Goal: Information Seeking & Learning: Learn about a topic

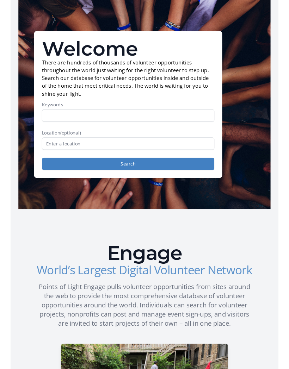
scroll to position [24, 0]
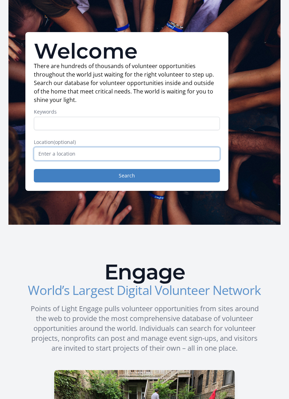
click at [47, 157] on input "text" at bounding box center [127, 153] width 186 height 13
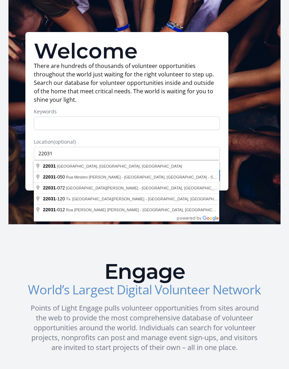
type input "Fairfax, VA 22031, USA"
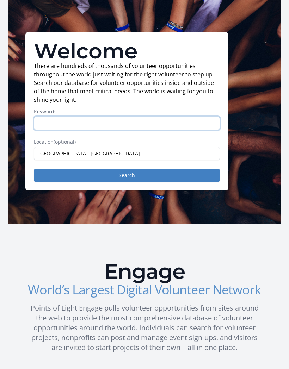
click at [41, 120] on input "Keywords" at bounding box center [127, 123] width 186 height 13
type input "Veteran"
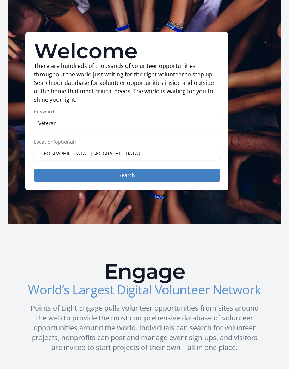
click at [112, 176] on button "Search" at bounding box center [127, 175] width 186 height 13
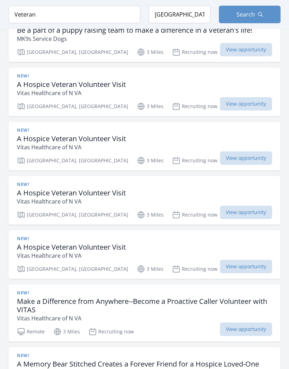
scroll to position [307, 0]
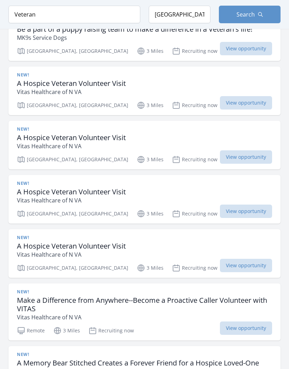
click at [38, 83] on h3 "A Hospice Veteran Volunteer Visit" at bounding box center [71, 84] width 109 height 8
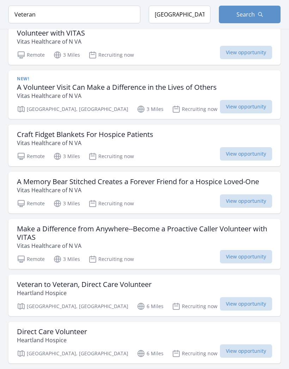
scroll to position [755, 0]
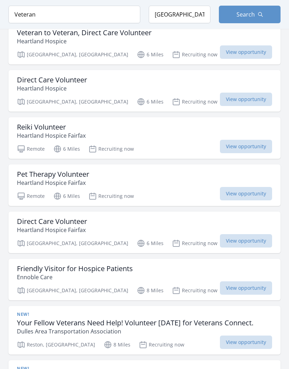
scroll to position [1007, 0]
click at [23, 130] on h3 "Reiki Volunteer" at bounding box center [51, 127] width 69 height 8
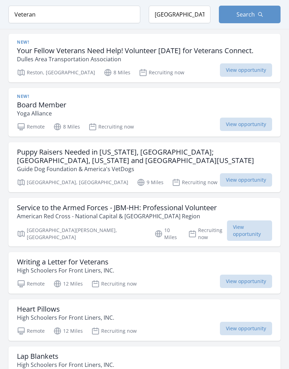
scroll to position [1279, 0]
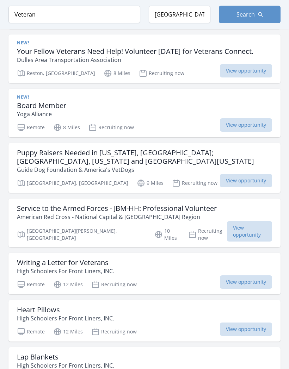
click at [36, 110] on p "Yoga Alliance" at bounding box center [41, 114] width 49 height 8
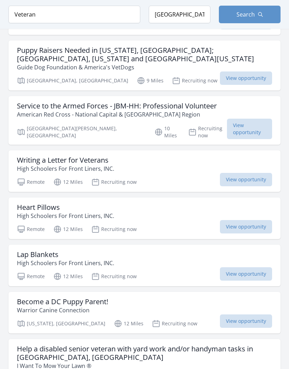
scroll to position [1382, 0]
click at [30, 106] on h3 "Service to the Armed Forces - JBM-HH: Professional Volunteer" at bounding box center [117, 106] width 200 height 8
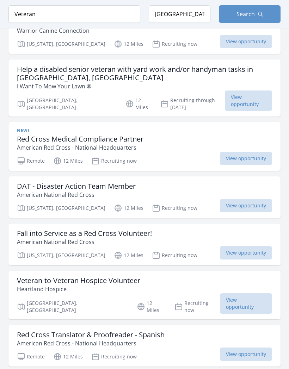
scroll to position [1662, 0]
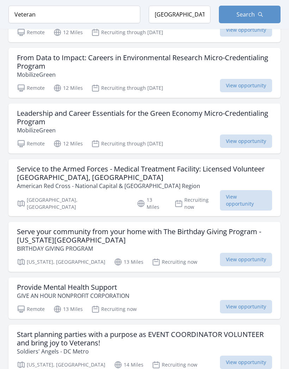
scroll to position [2034, 0]
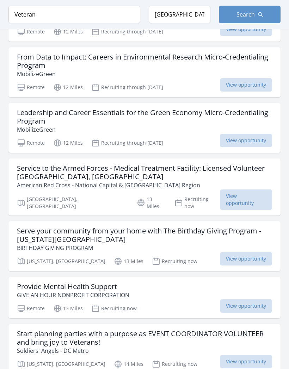
click at [33, 169] on div "Service to the Armed Forces - Medical Treatment Facility: Licensed Volunteer Fa…" at bounding box center [144, 187] width 272 height 57
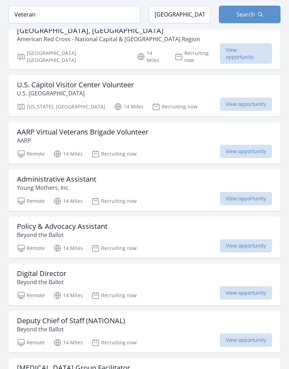
scroll to position [2749, 0]
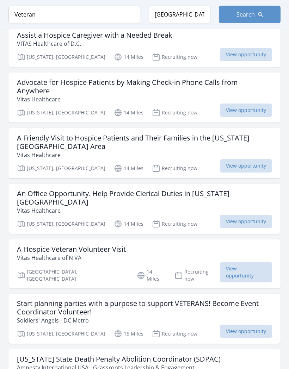
scroll to position [3665, 0]
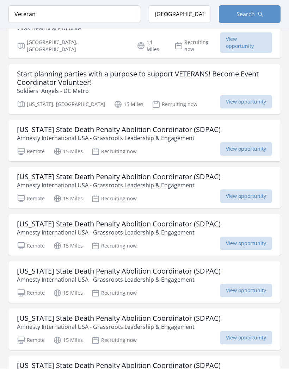
scroll to position [3894, 0]
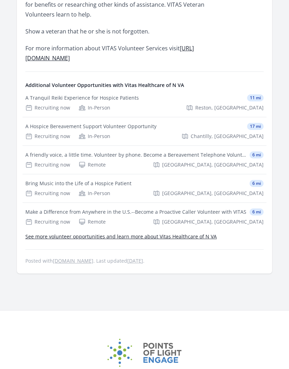
scroll to position [478, 0]
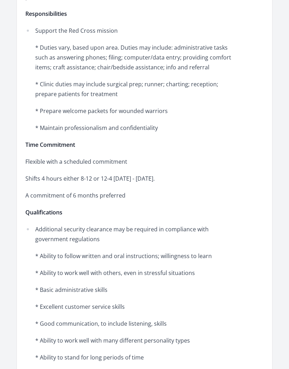
scroll to position [310, 0]
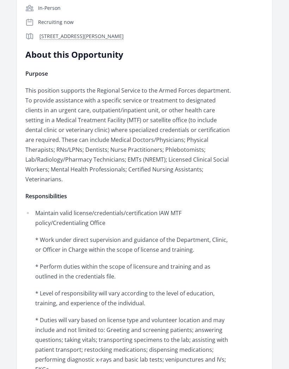
scroll to position [213, 0]
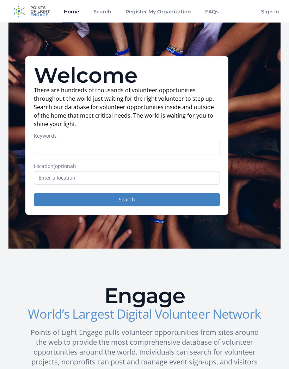
scroll to position [54, 0]
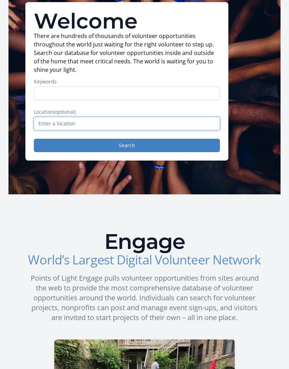
click at [53, 125] on input "text" at bounding box center [127, 123] width 186 height 13
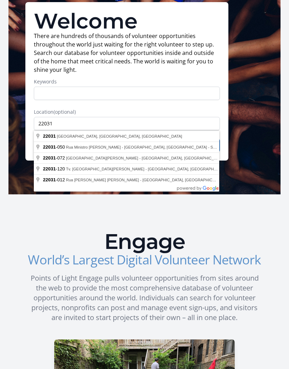
type input "[GEOGRAPHIC_DATA], [GEOGRAPHIC_DATA]"
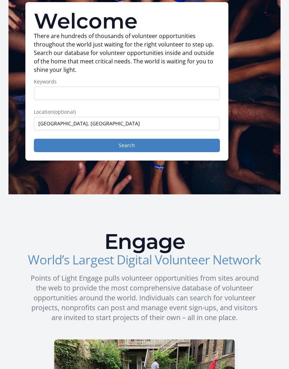
click at [90, 147] on button "Search" at bounding box center [127, 145] width 186 height 13
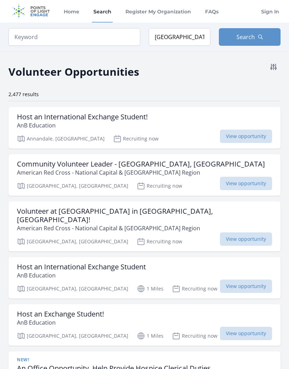
click at [62, 172] on p "American Red Cross - National Capital & Greater Chesapeake Region" at bounding box center [141, 172] width 248 height 8
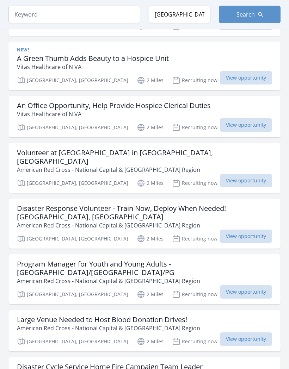
scroll to position [364, 0]
click at [143, 260] on h3 "Program Manager for Youth and Young Adults - Fairfax/Montgomery/PG" at bounding box center [144, 268] width 255 height 17
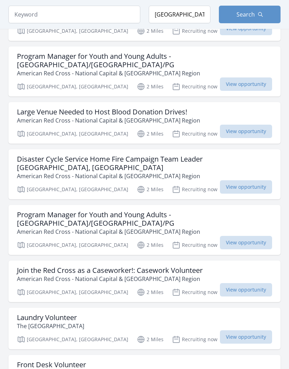
scroll to position [573, 0]
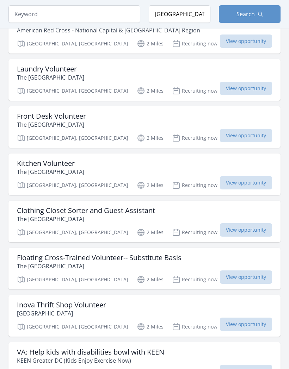
scroll to position [829, 0]
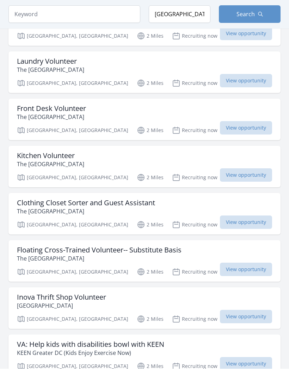
click at [148, 199] on h3 "Clothing Closet Sorter and Guest Assistant" at bounding box center [86, 203] width 138 height 8
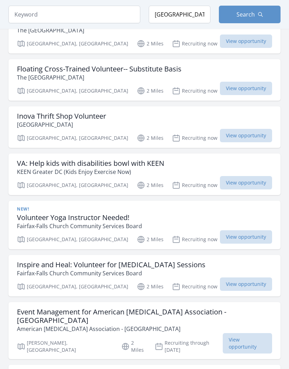
scroll to position [1011, 0]
click at [160, 269] on p "Fairfax-Falls Church Community Services Board" at bounding box center [111, 273] width 189 height 8
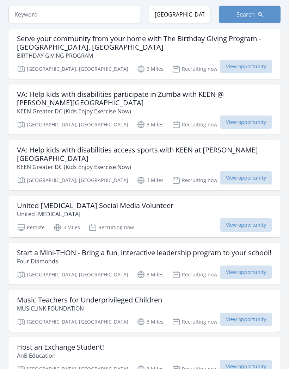
scroll to position [1606, 0]
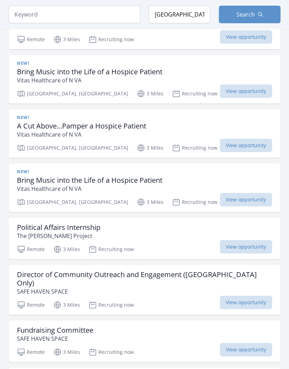
scroll to position [2045, 0]
click at [133, 223] on div "Political Affairs Internship The Borgen Project" at bounding box center [144, 231] width 255 height 17
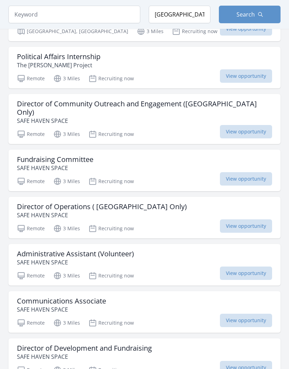
scroll to position [2218, 0]
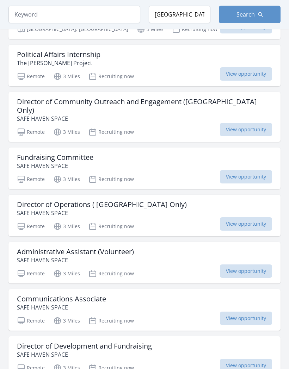
click at [132, 342] on h3 "Director of Development and Fundraising" at bounding box center [84, 346] width 135 height 8
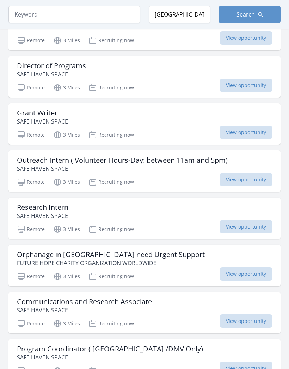
scroll to position [2546, 0]
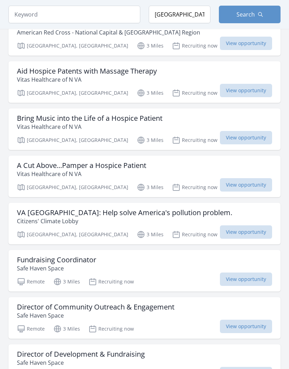
scroll to position [3165, 0]
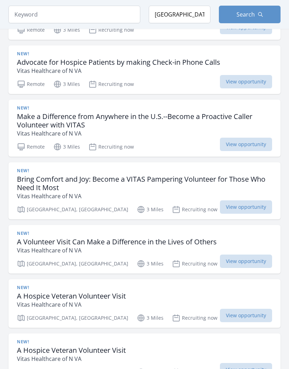
scroll to position [4520, 0]
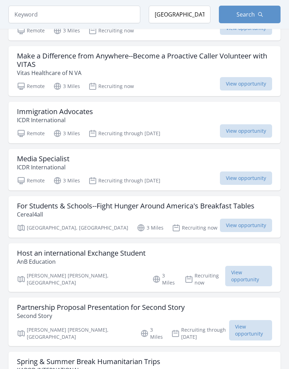
scroll to position [5206, 0]
click at [191, 222] on div "Fairfax, VA 3 Miles Recruiting now View opportunity" at bounding box center [144, 227] width 255 height 11
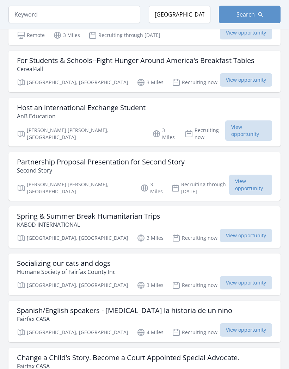
scroll to position [5351, 0]
click at [156, 259] on div "Socializing our cats and dogs Humane Society of Fairfax County Inc" at bounding box center [144, 267] width 255 height 17
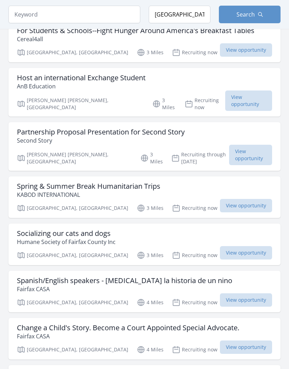
click at [194, 324] on h3 "Change a Child's Story. Become a Court Appointed Special Advocate." at bounding box center [128, 328] width 222 height 8
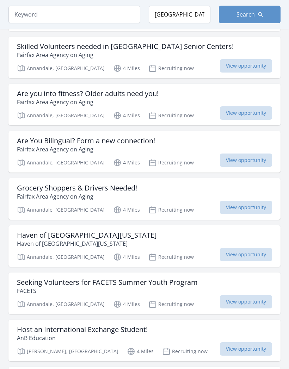
scroll to position [6182, 0]
click at [75, 231] on h3 "Haven of Northern Virginia" at bounding box center [87, 235] width 140 height 8
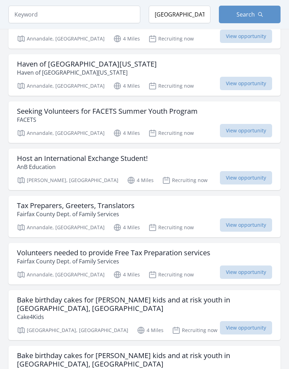
scroll to position [6356, 0]
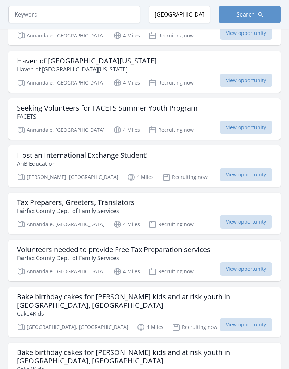
click at [153, 293] on h3 "Bake birthday cakes for foster kids and at risk youth in Fairfax, VA" at bounding box center [144, 301] width 255 height 17
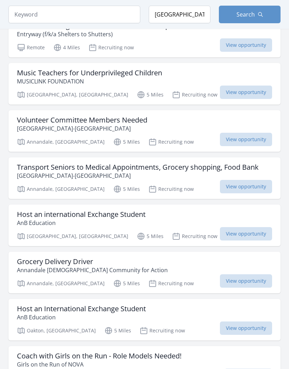
scroll to position [7368, 0]
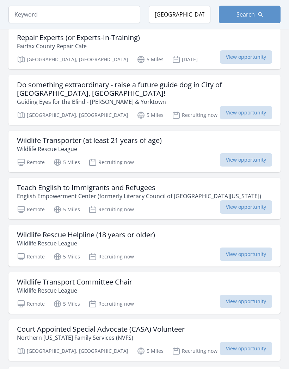
scroll to position [8325, 0]
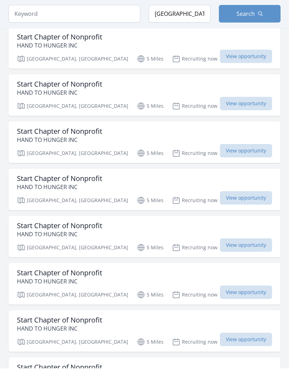
scroll to position [9609, 0]
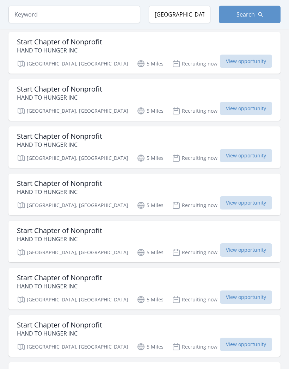
scroll to position [16878, 0]
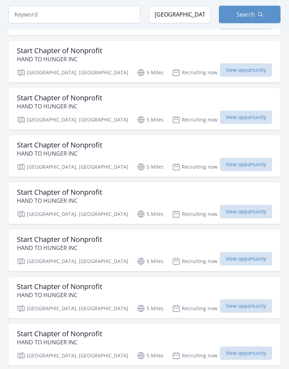
scroll to position [18853, 0]
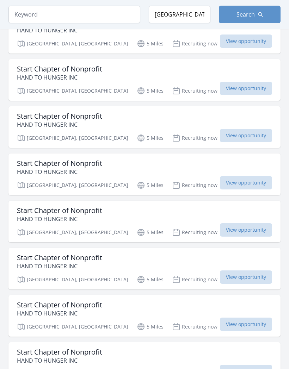
scroll to position [19685, 0]
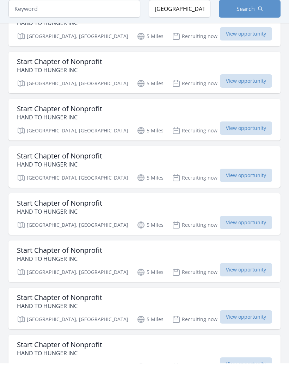
scroll to position [20000, 0]
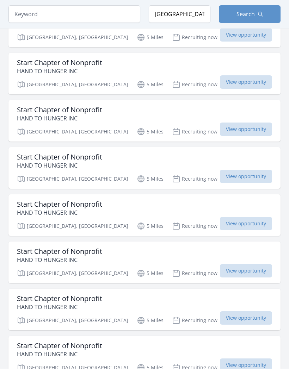
scroll to position [20872, 0]
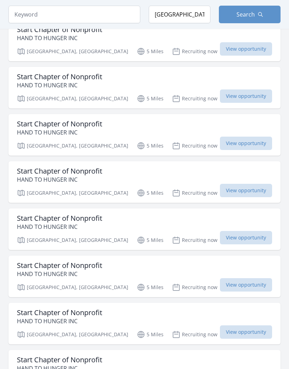
scroll to position [22038, 0]
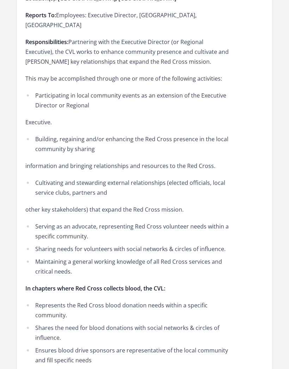
scroll to position [349, 0]
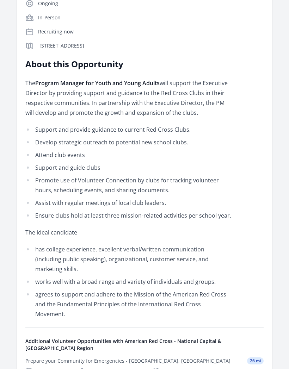
scroll to position [170, 0]
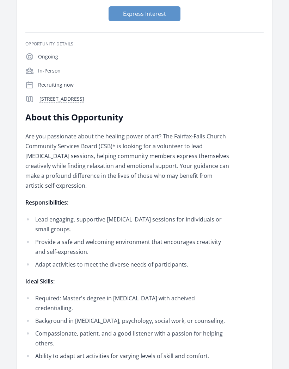
scroll to position [94, 0]
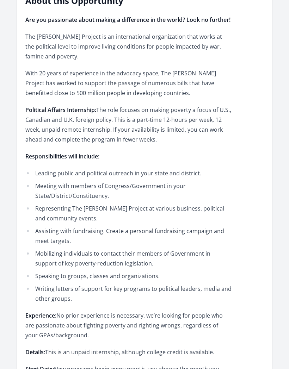
scroll to position [200, 0]
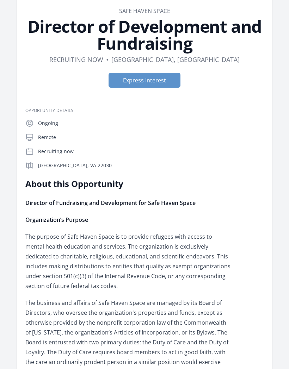
scroll to position [30, 0]
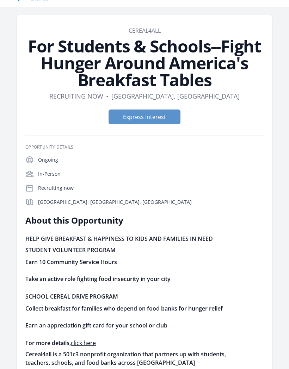
scroll to position [13, 0]
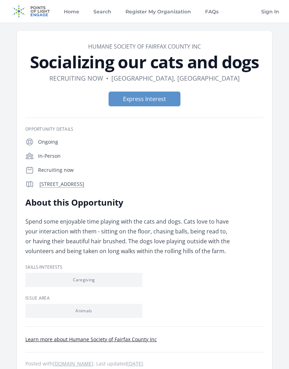
scroll to position [5, 0]
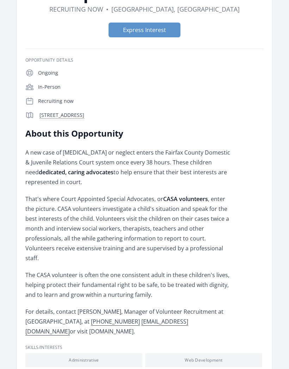
scroll to position [116, 0]
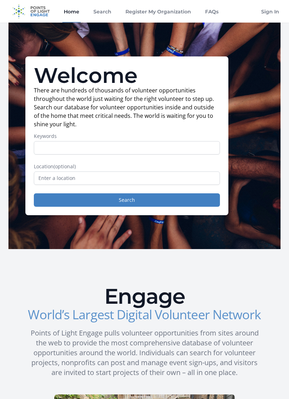
click at [60, 149] on input "Keywords" at bounding box center [127, 147] width 186 height 13
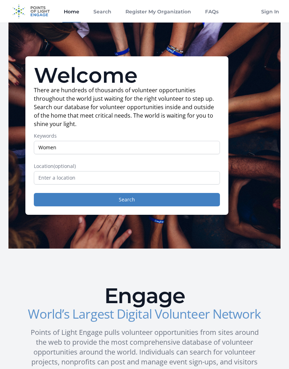
type input "Women"
click at [57, 179] on input "text" at bounding box center [127, 177] width 186 height 13
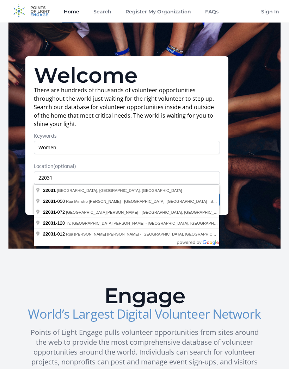
type input "[GEOGRAPHIC_DATA], [GEOGRAPHIC_DATA]"
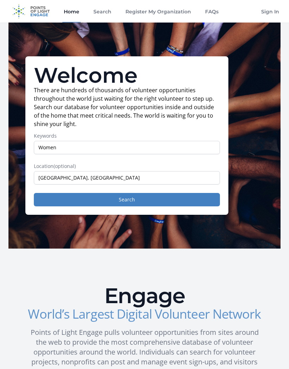
click at [60, 205] on button "Search" at bounding box center [127, 199] width 186 height 13
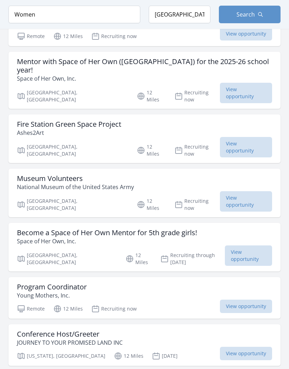
scroll to position [652, 0]
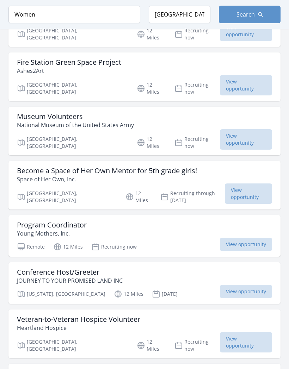
scroll to position [746, 0]
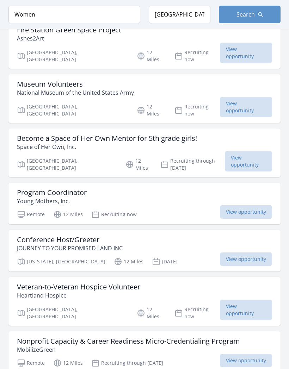
click at [43, 143] on p "Space of Her Own, Inc." at bounding box center [107, 147] width 180 height 8
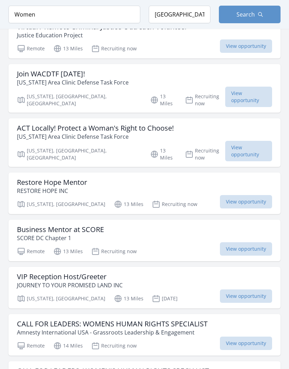
scroll to position [1551, 0]
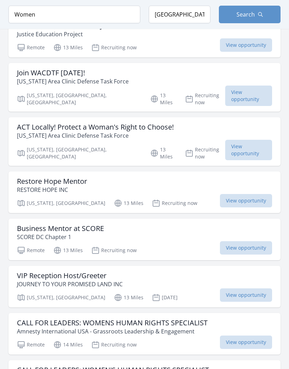
click at [41, 225] on h3 "Business Mentor at SCORE" at bounding box center [60, 229] width 87 height 8
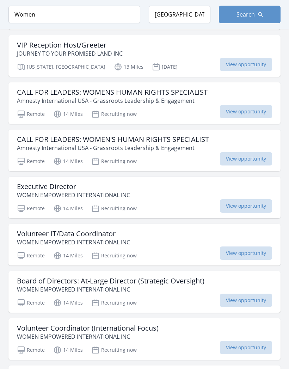
scroll to position [1783, 0]
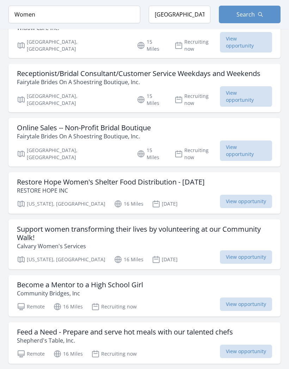
scroll to position [3101, 0]
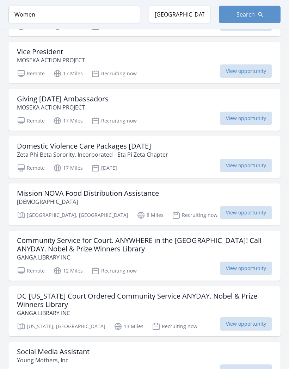
scroll to position [4174, 0]
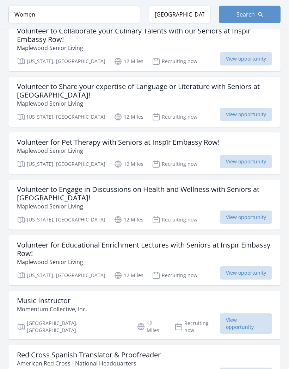
scroll to position [5245, 0]
click at [48, 241] on h3 "Volunteer for Educational Enrichment Lectures with Seniors at Inspīr Embassy Ro…" at bounding box center [144, 249] width 255 height 17
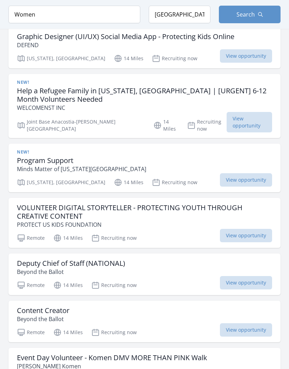
scroll to position [6463, 0]
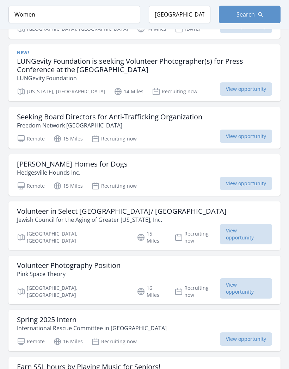
scroll to position [6814, 0]
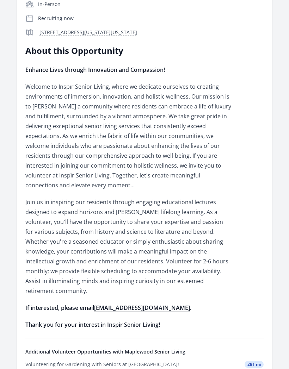
scroll to position [200, 0]
